Goal: Task Accomplishment & Management: Manage account settings

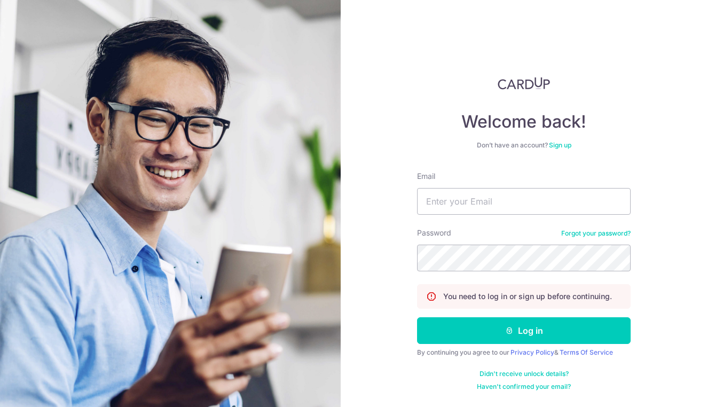
type input "[EMAIL_ADDRESS][DOMAIN_NAME]"
click at [524, 331] on button "Log in" at bounding box center [524, 330] width 214 height 27
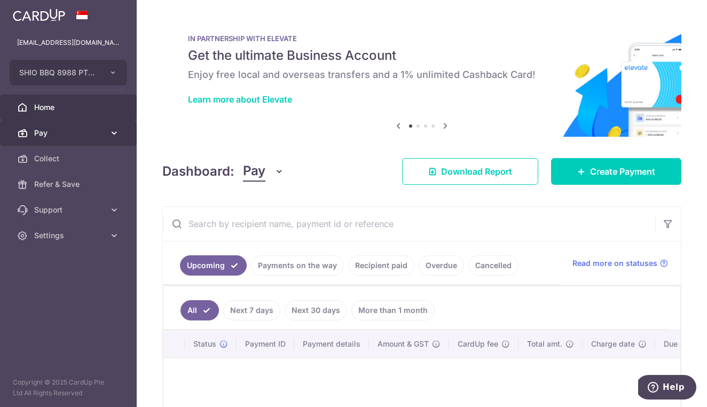
click at [118, 133] on icon at bounding box center [114, 133] width 11 height 11
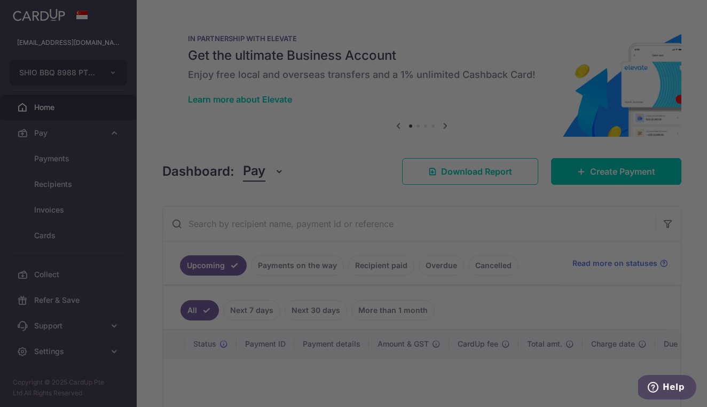
click at [42, 235] on div at bounding box center [357, 205] width 714 height 411
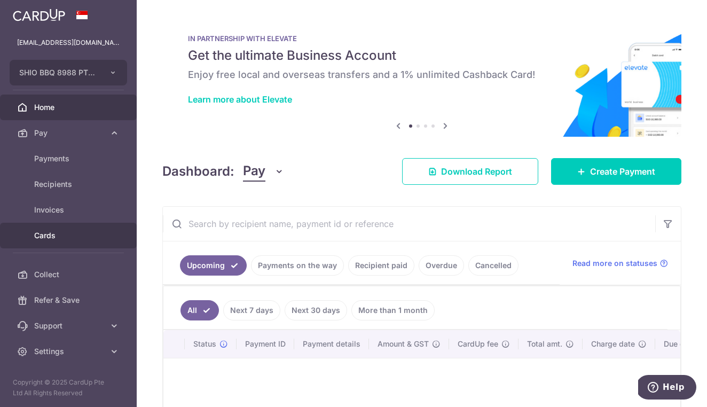
click at [45, 238] on span "Cards" at bounding box center [69, 235] width 71 height 11
